Goal: Task Accomplishment & Management: Complete application form

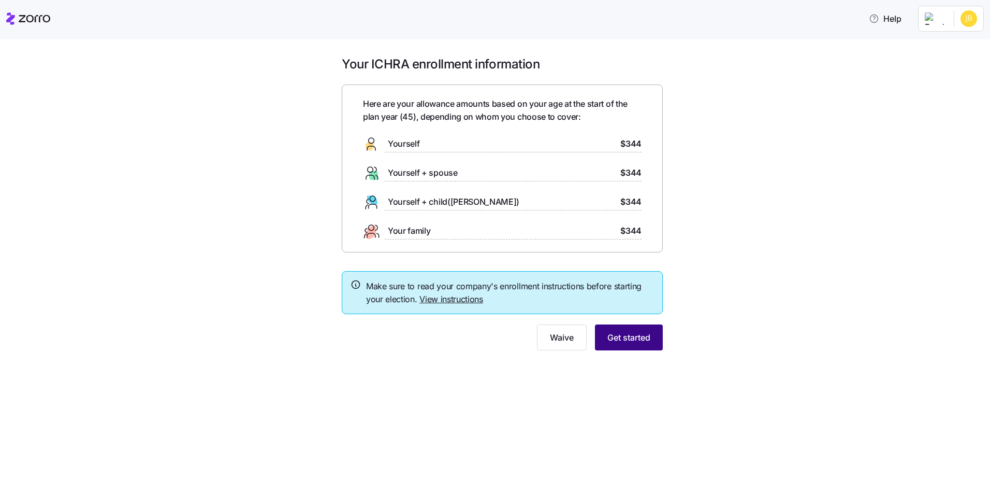
click at [639, 339] on span "Get started" at bounding box center [628, 337] width 43 height 12
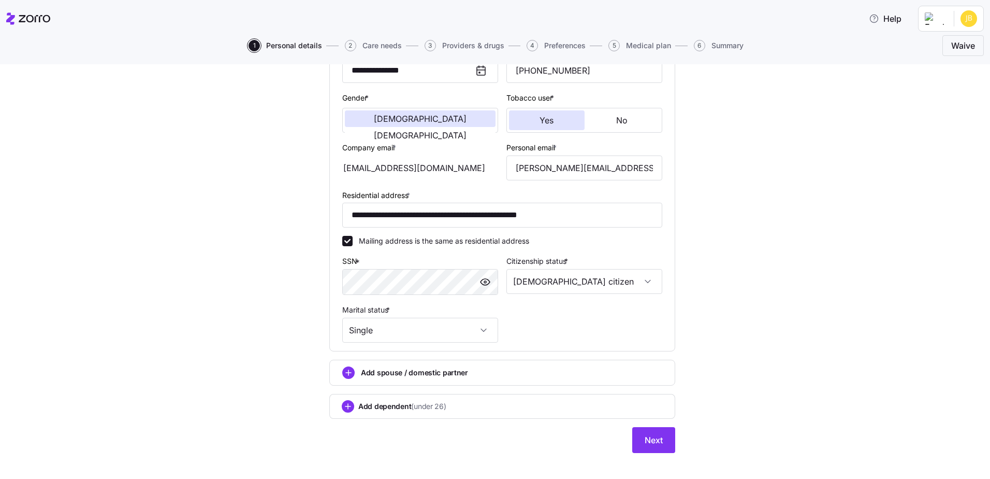
scroll to position [188, 0]
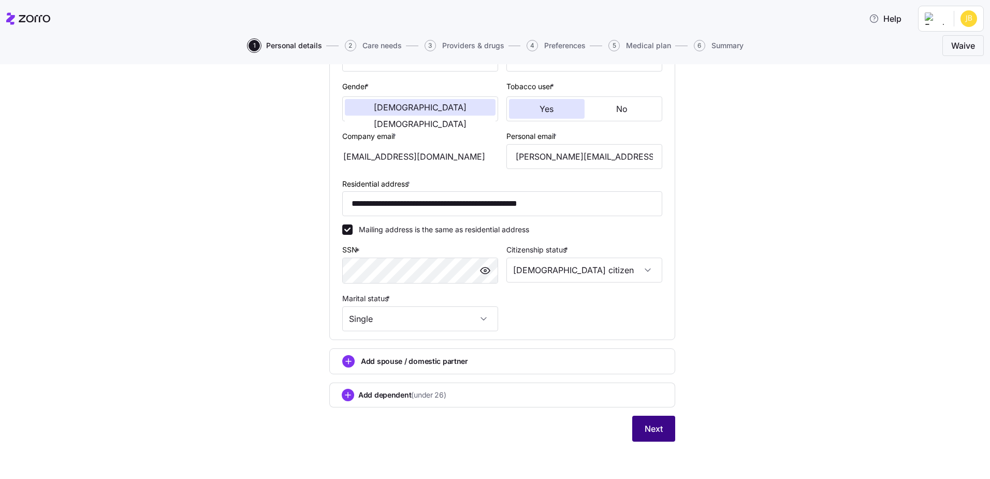
click at [654, 427] on span "Next" at bounding box center [654, 428] width 18 height 12
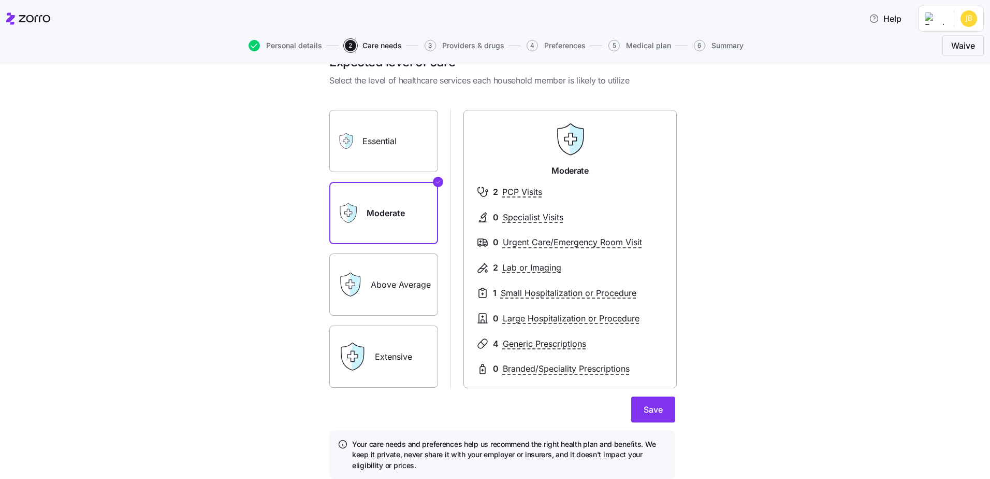
scroll to position [52, 0]
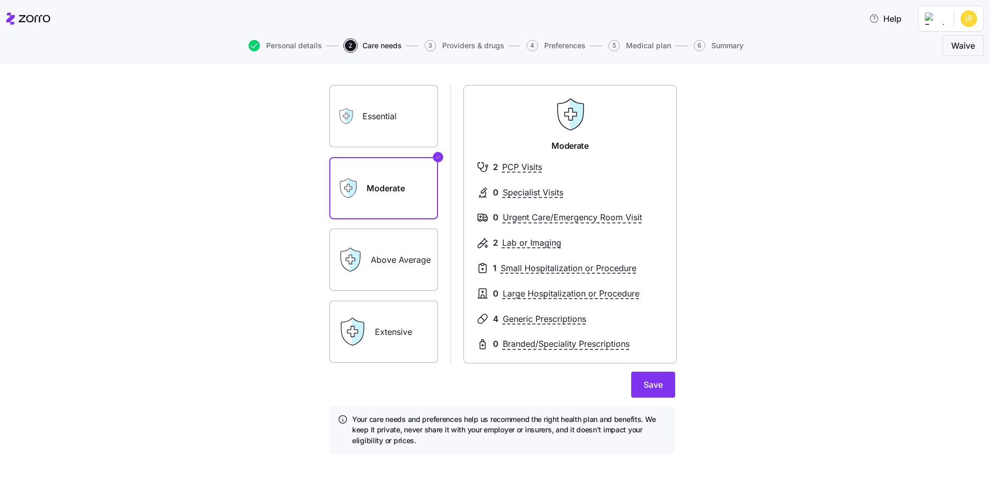
click at [420, 251] on label "Above Average" at bounding box center [383, 259] width 109 height 62
click at [0, 0] on input "Above Average" at bounding box center [0, 0] width 0 height 0
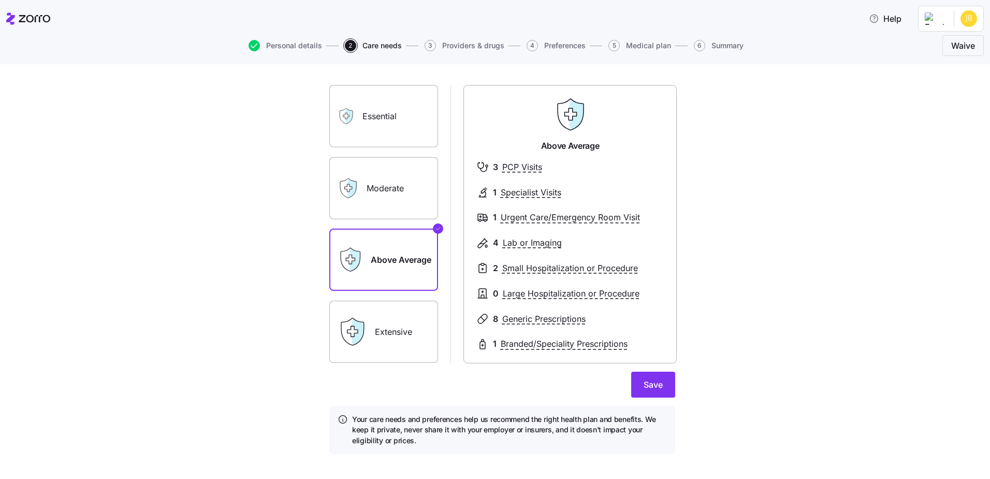
click at [408, 338] on label "Extensive" at bounding box center [383, 331] width 109 height 62
click at [0, 0] on input "Extensive" at bounding box center [0, 0] width 0 height 0
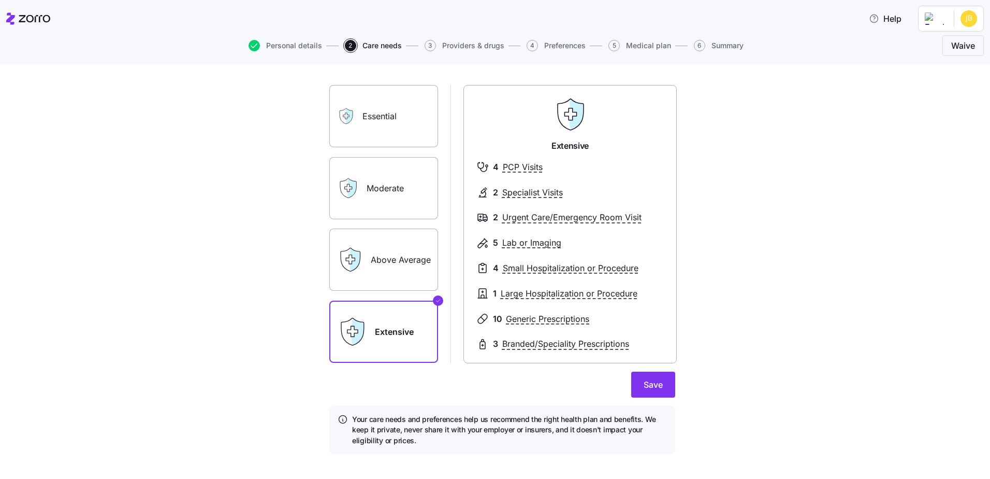
click at [400, 275] on label "Above Average" at bounding box center [383, 259] width 109 height 62
click at [0, 0] on input "Above Average" at bounding box center [0, 0] width 0 height 0
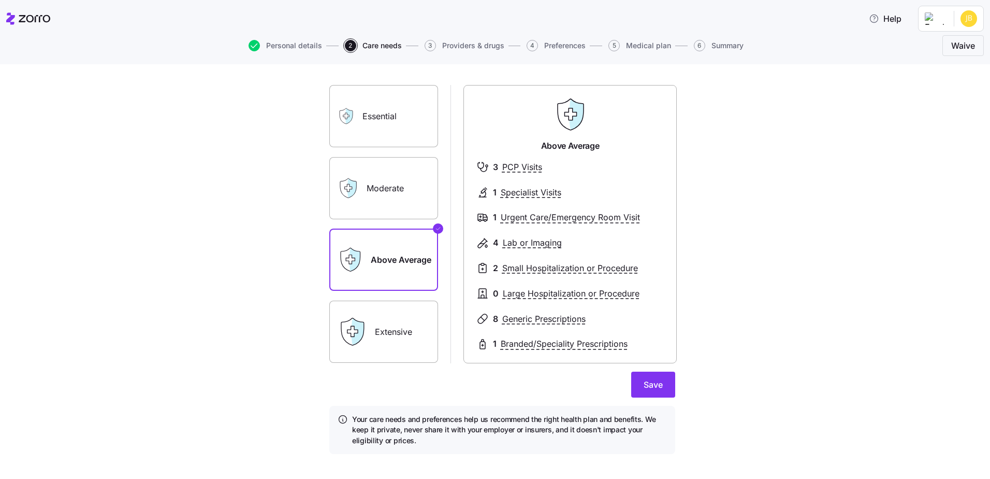
click at [818, 224] on div "Expected level of care Select the level of healthcare services each household m…" at bounding box center [502, 247] width 947 height 437
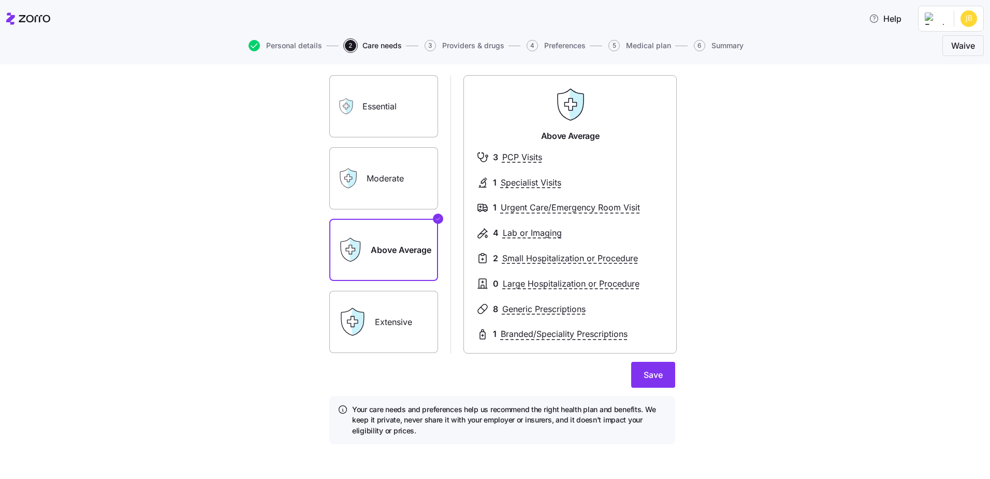
scroll to position [64, 0]
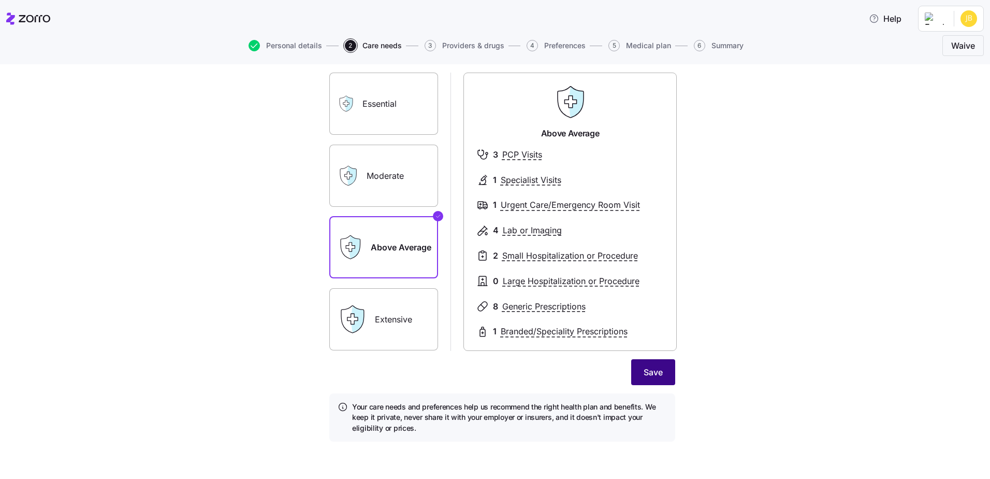
click at [651, 368] on span "Save" at bounding box center [653, 372] width 19 height 12
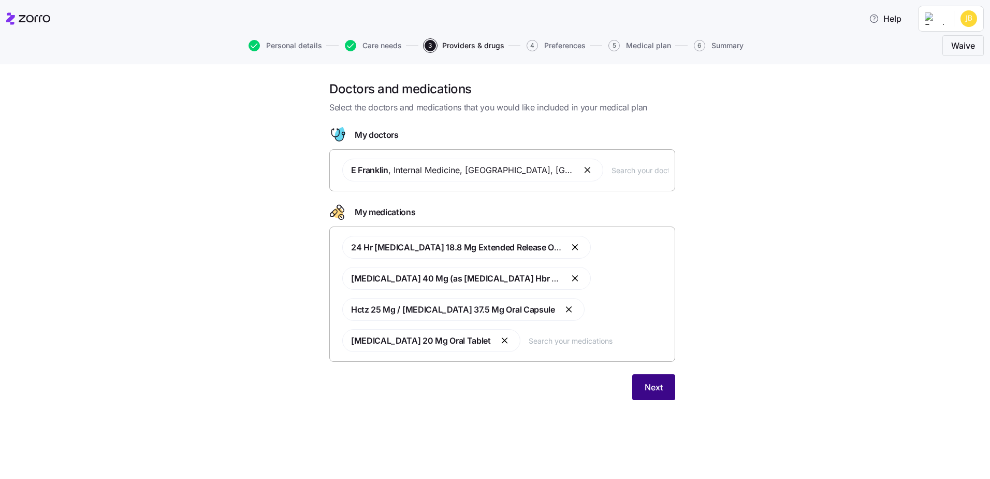
click at [653, 382] on span "Next" at bounding box center [654, 387] width 18 height 12
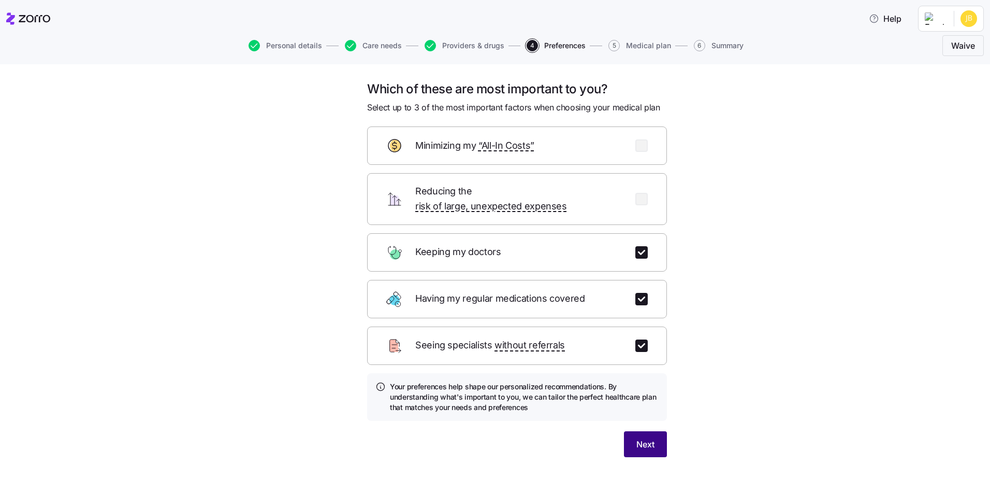
click at [641, 438] on span "Next" at bounding box center [645, 444] width 18 height 12
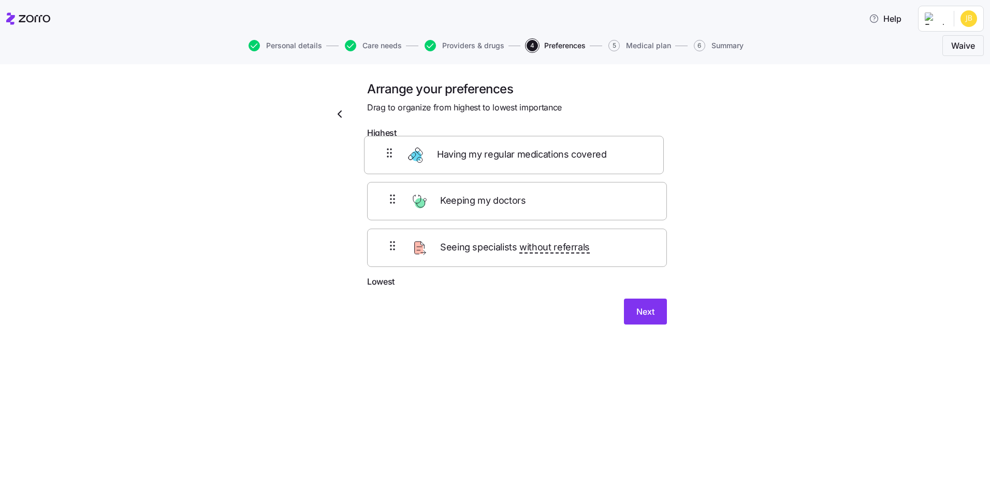
drag, startPoint x: 577, startPoint y: 214, endPoint x: 575, endPoint y: 157, distance: 57.0
click at [575, 157] on div "Keeping my doctors Having my regular medications covered Seeing specialists wit…" at bounding box center [517, 209] width 300 height 132
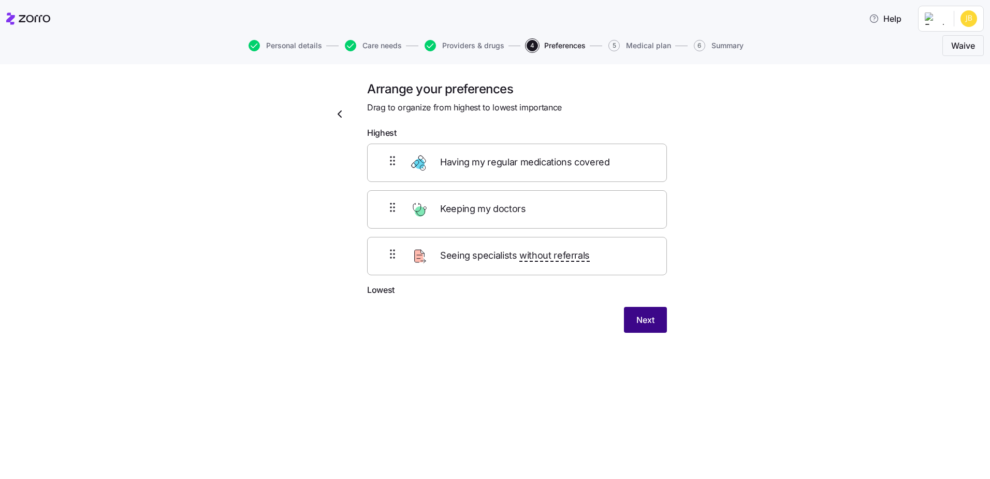
click at [645, 319] on span "Next" at bounding box center [645, 319] width 18 height 12
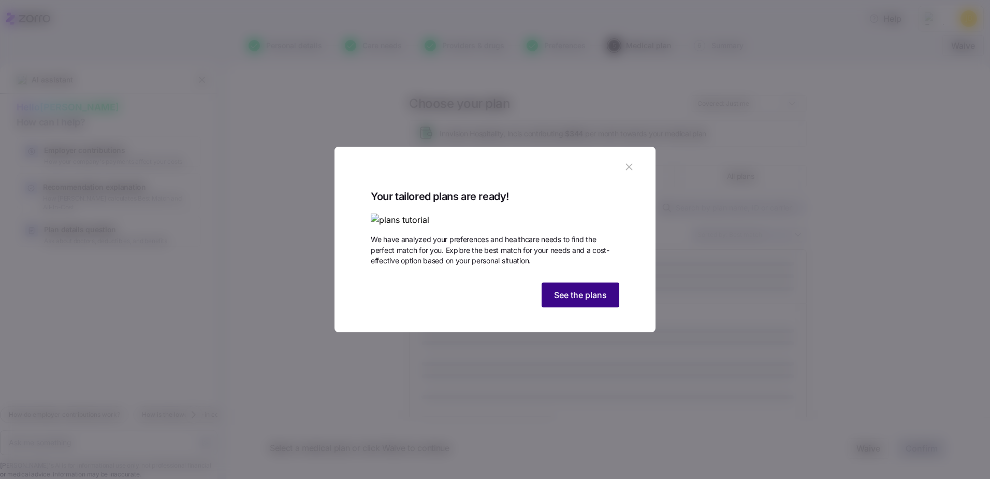
click at [595, 301] on span "See the plans" at bounding box center [580, 294] width 53 height 12
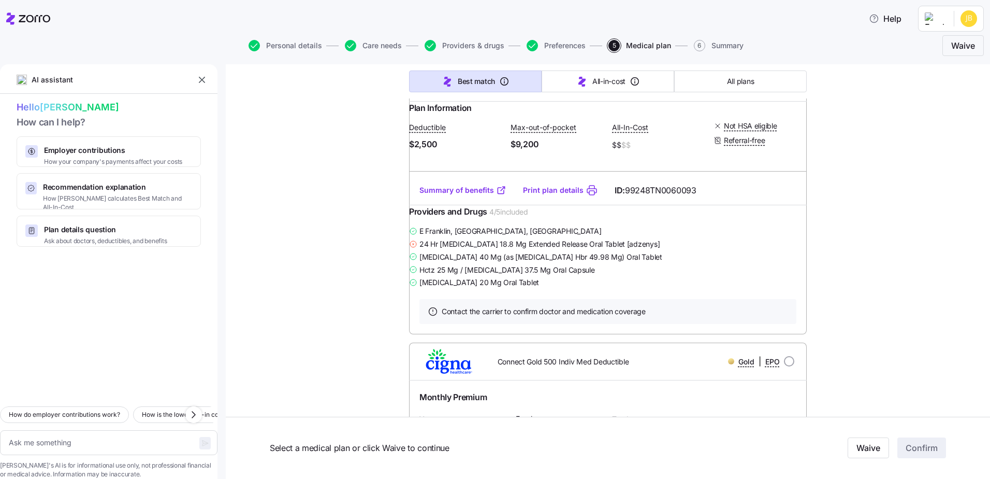
scroll to position [2796, 0]
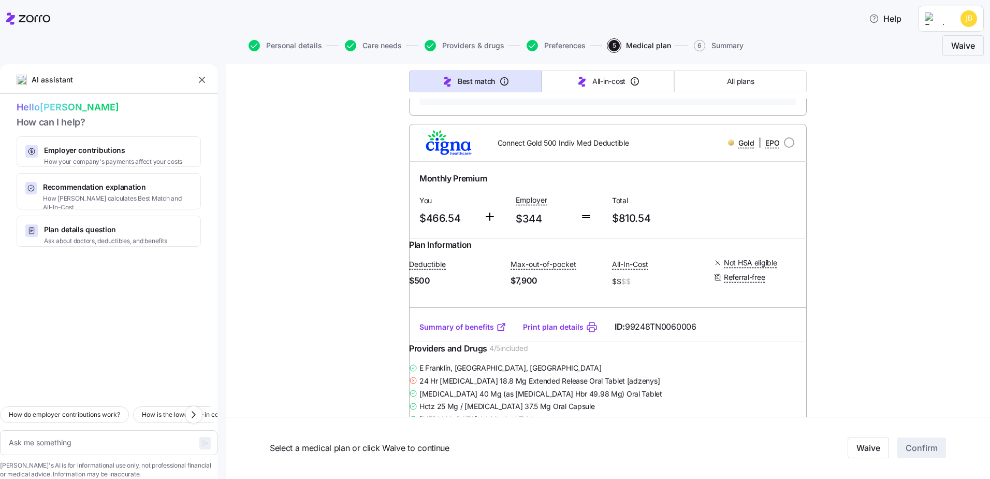
type textarea "x"
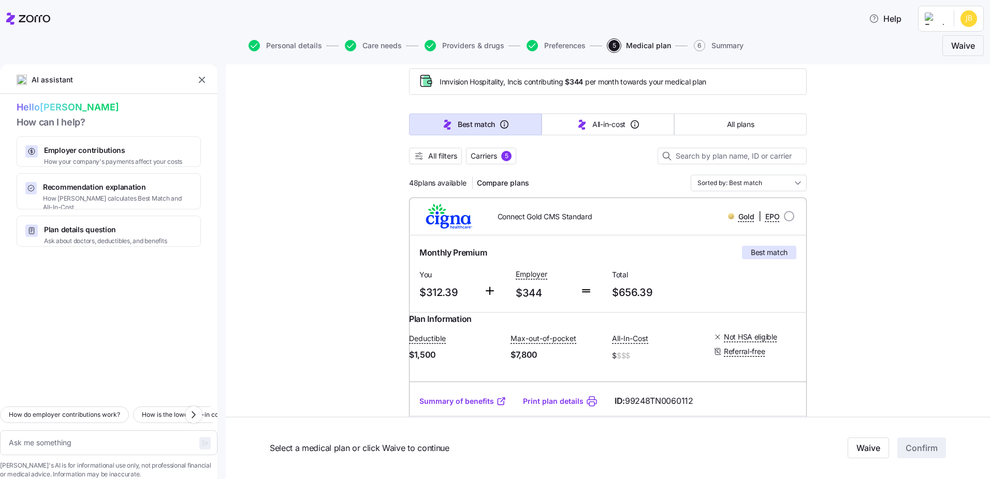
scroll to position [0, 0]
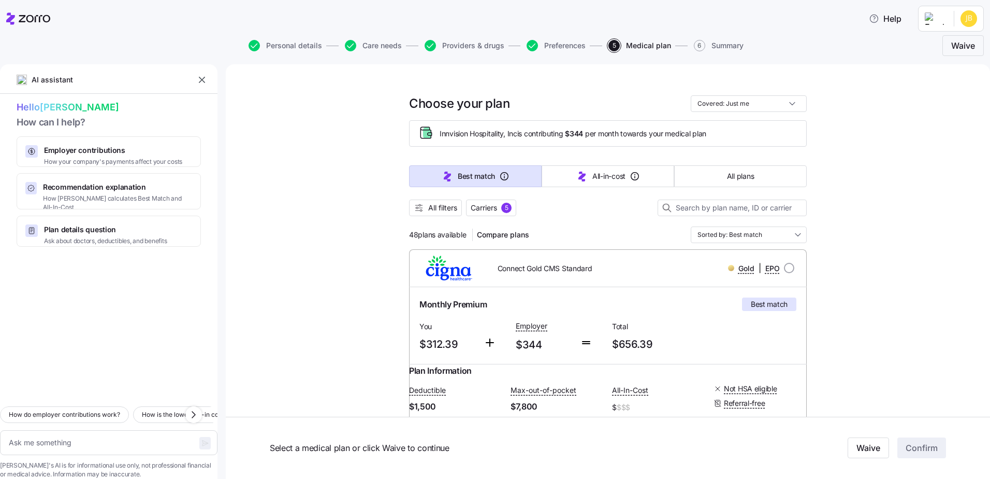
click at [768, 302] on span "Best match" at bounding box center [769, 304] width 37 height 10
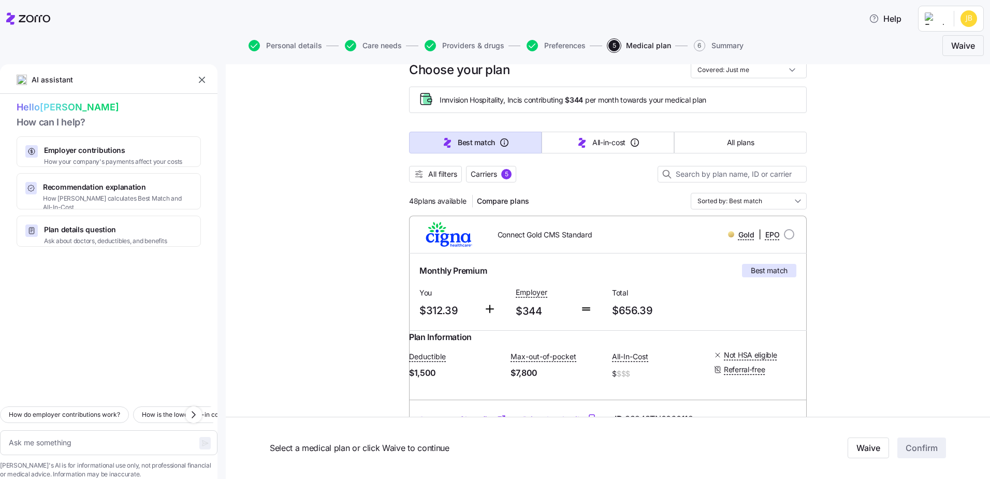
scroll to position [52, 0]
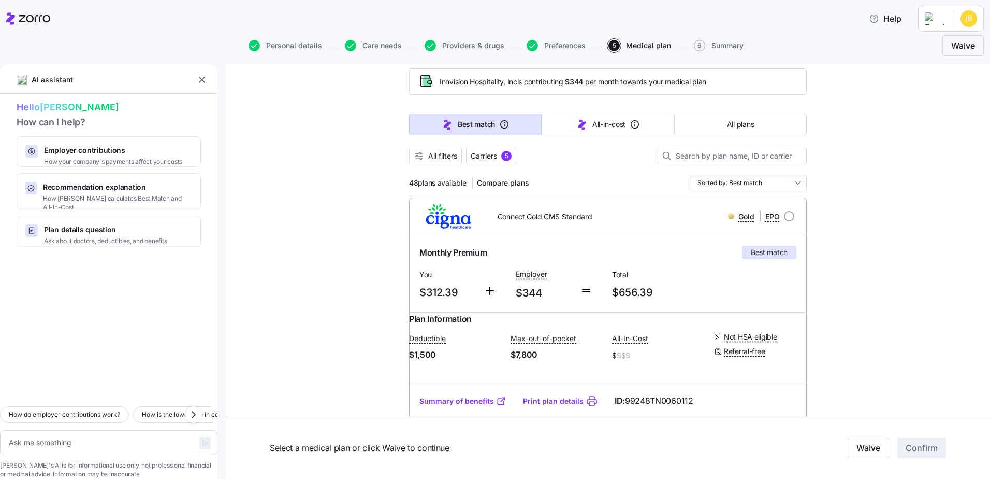
click at [449, 218] on img at bounding box center [449, 216] width 64 height 25
click at [599, 260] on div "Monthly Premium Best match" at bounding box center [607, 252] width 385 height 22
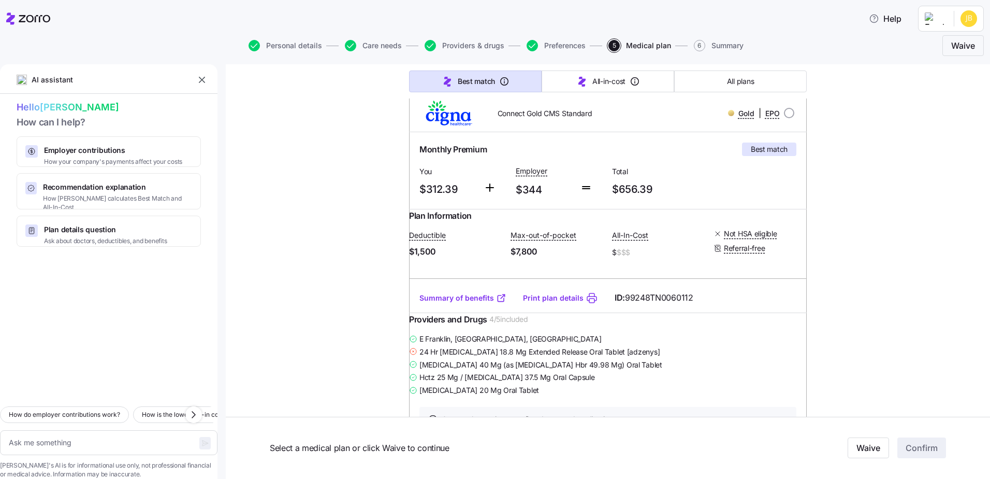
scroll to position [155, 0]
click at [465, 302] on link "Summary of benefits" at bounding box center [462, 297] width 87 height 10
click at [789, 208] on div "Connect Gold CMS Standard Gold | EPO Monthly Premium Best match You $312.39 Emp…" at bounding box center [608, 267] width 398 height 347
drag, startPoint x: 789, startPoint y: 208, endPoint x: 769, endPoint y: 180, distance: 33.8
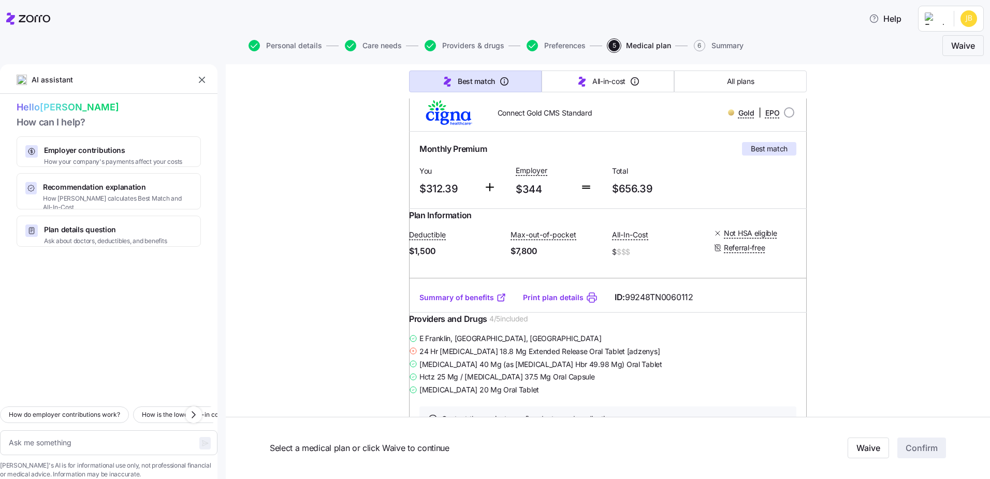
click at [763, 192] on div "Monthly Premium Best match You $312.39 Employer $344 Total $656.39" at bounding box center [607, 170] width 385 height 64
click at [786, 111] on input "radio" at bounding box center [789, 112] width 10 height 10
radio input "true"
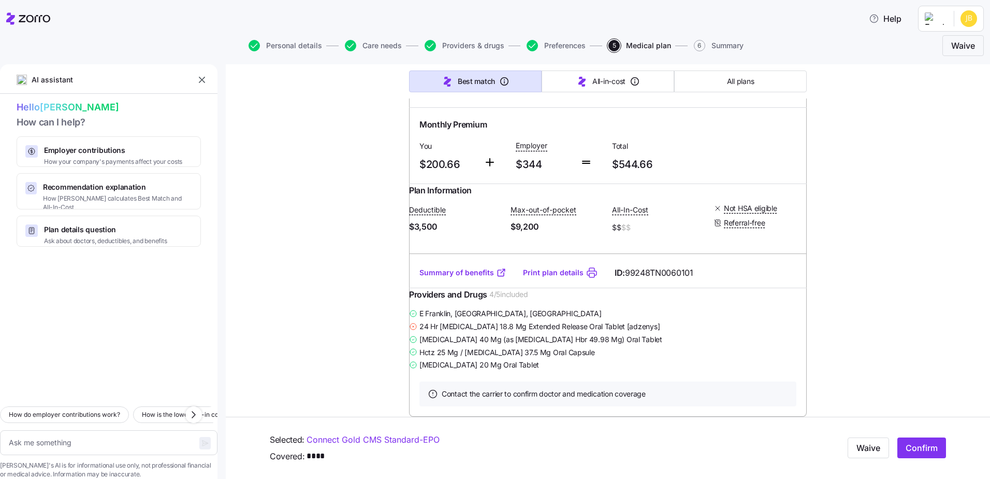
scroll to position [2123, 0]
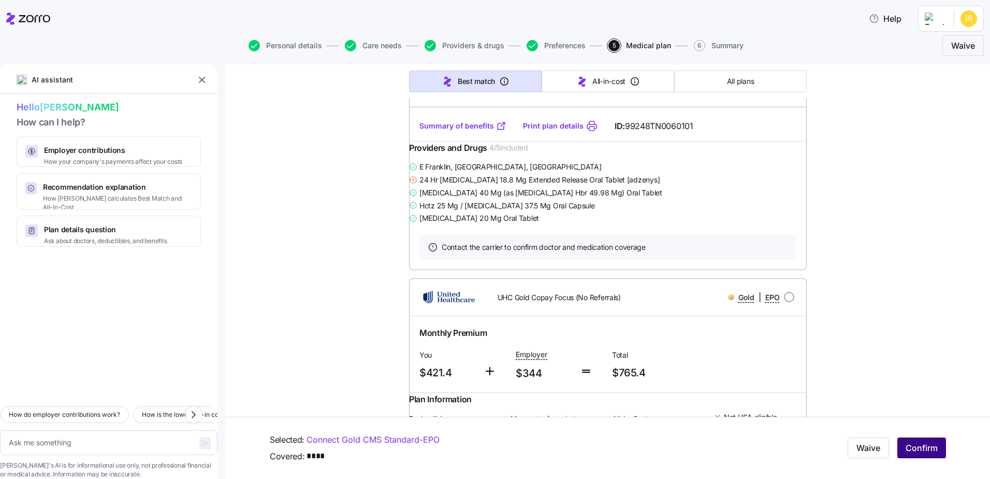
click at [906, 439] on button "Confirm" at bounding box center [921, 448] width 49 height 21
type textarea "x"
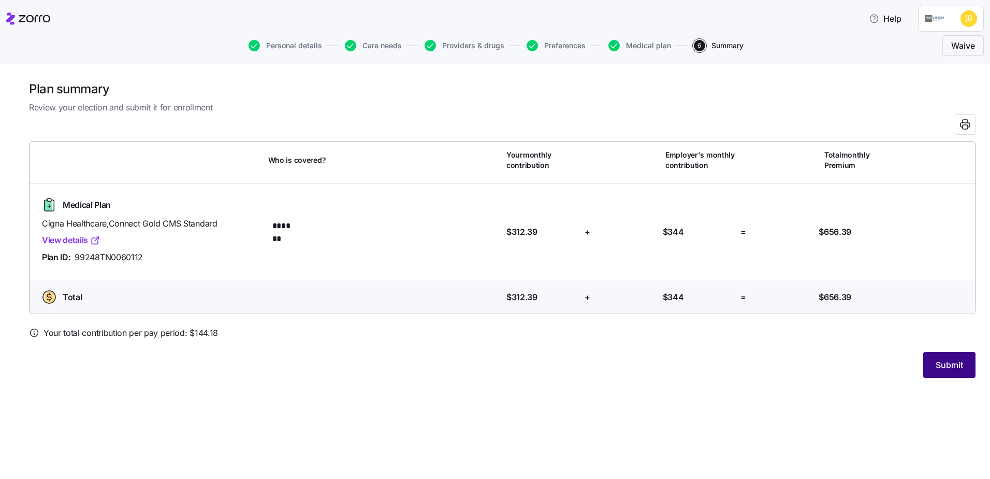
click at [952, 365] on span "Submit" at bounding box center [949, 364] width 27 height 12
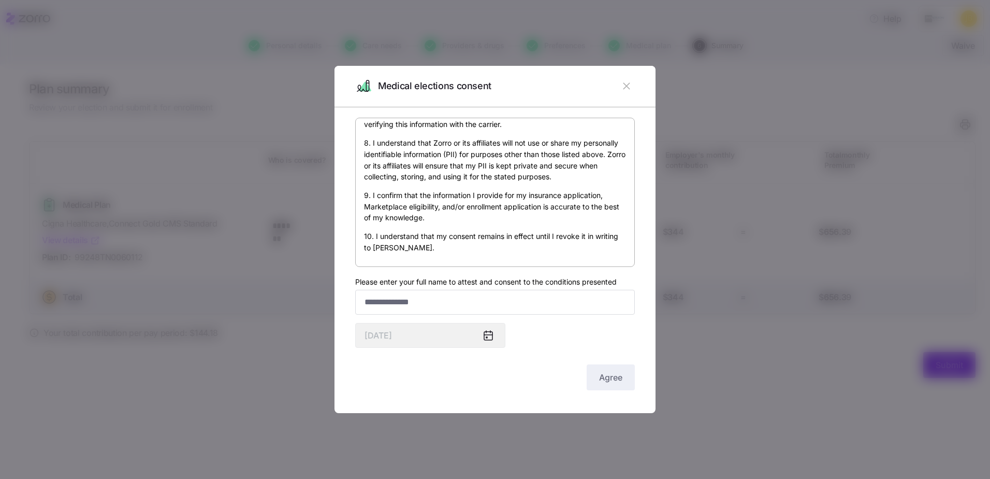
scroll to position [617, 0]
click at [437, 303] on input "Please enter your full name to attest and consent to the conditions presented" at bounding box center [495, 301] width 280 height 25
type input "**********"
click at [618, 331] on div "**********" at bounding box center [495, 255] width 280 height 274
click at [613, 376] on span "Agree" at bounding box center [610, 377] width 23 height 12
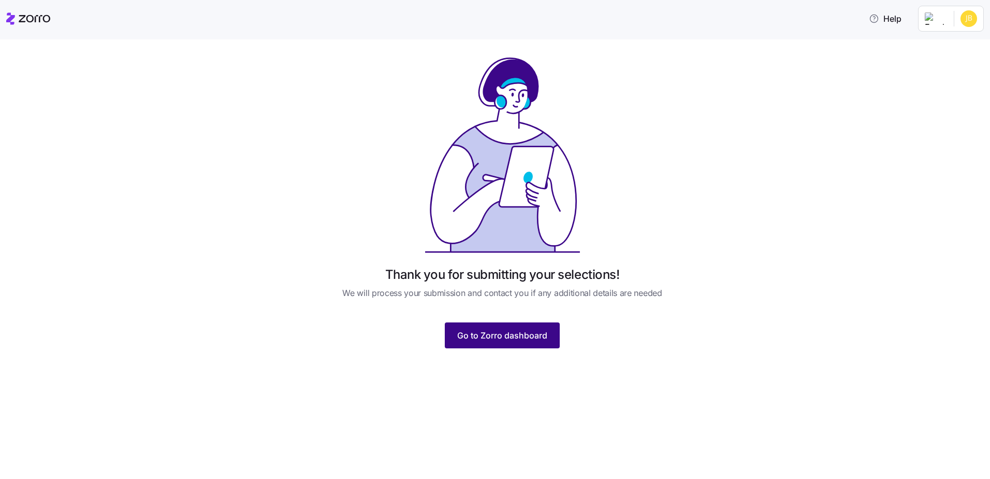
click at [504, 341] on span "Go to Zorro dashboard" at bounding box center [502, 335] width 90 height 12
